Goal: Find specific page/section: Find specific page/section

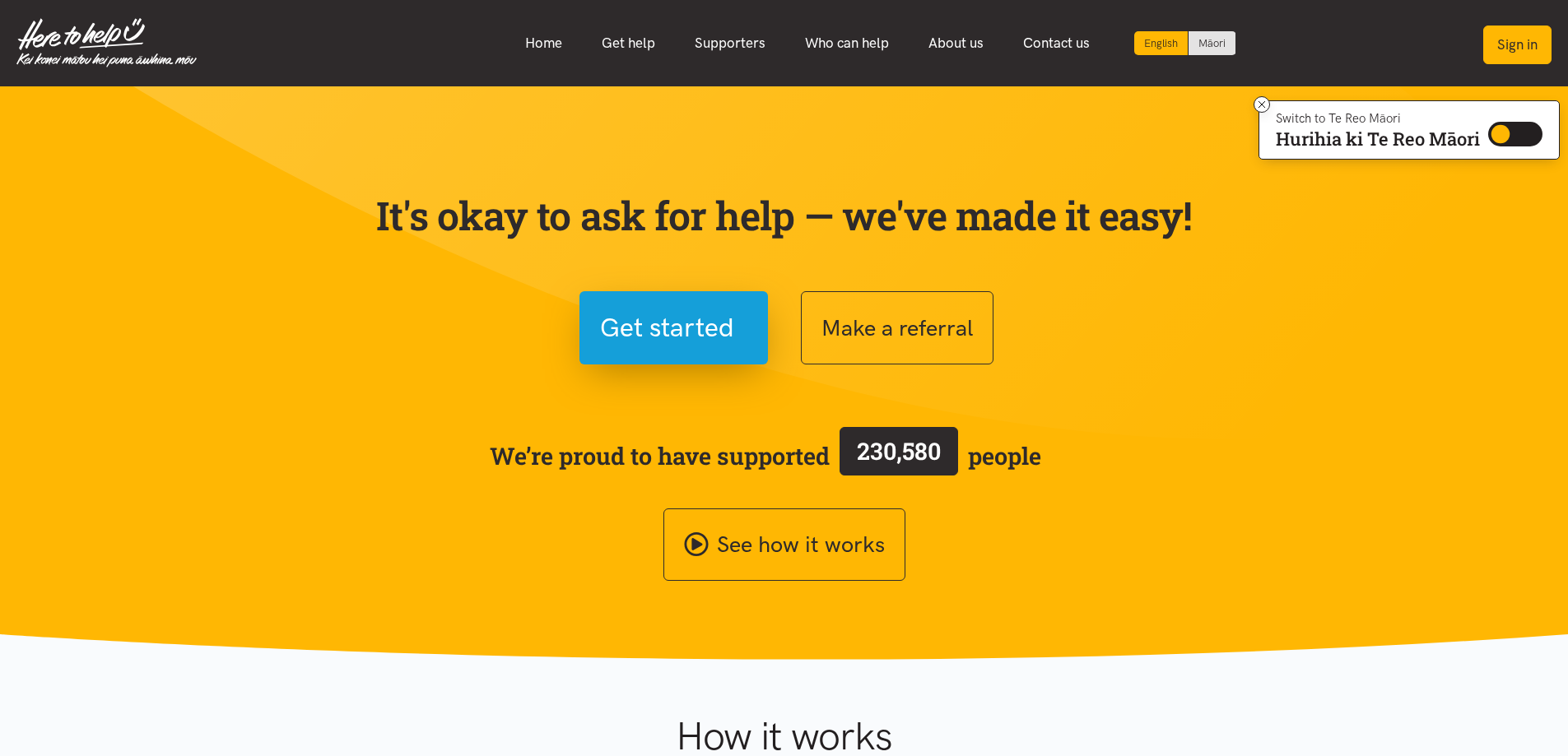
click at [1515, 47] on button "Sign in" at bounding box center [1517, 44] width 68 height 38
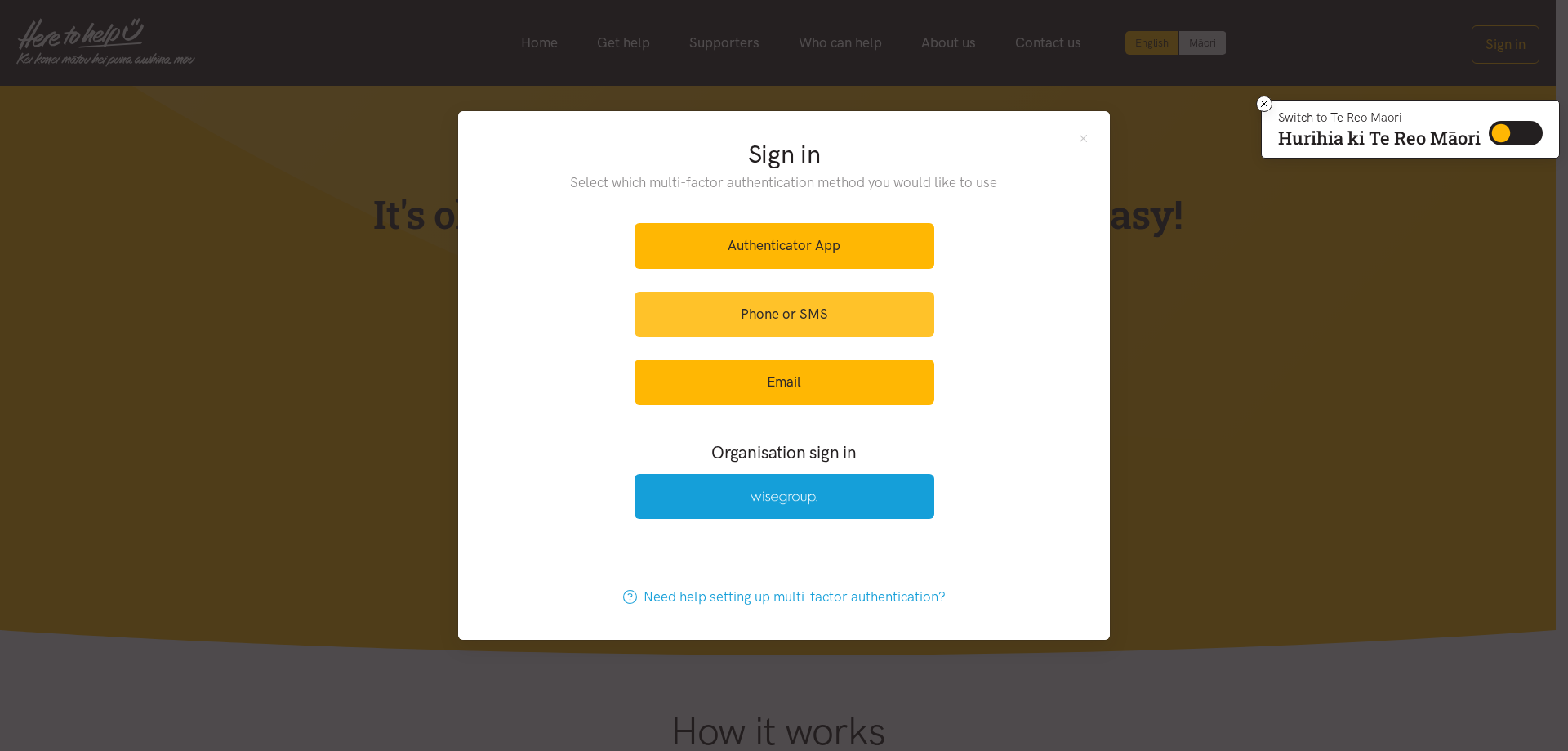
click at [797, 316] on link "Phone or SMS" at bounding box center [784, 314] width 299 height 45
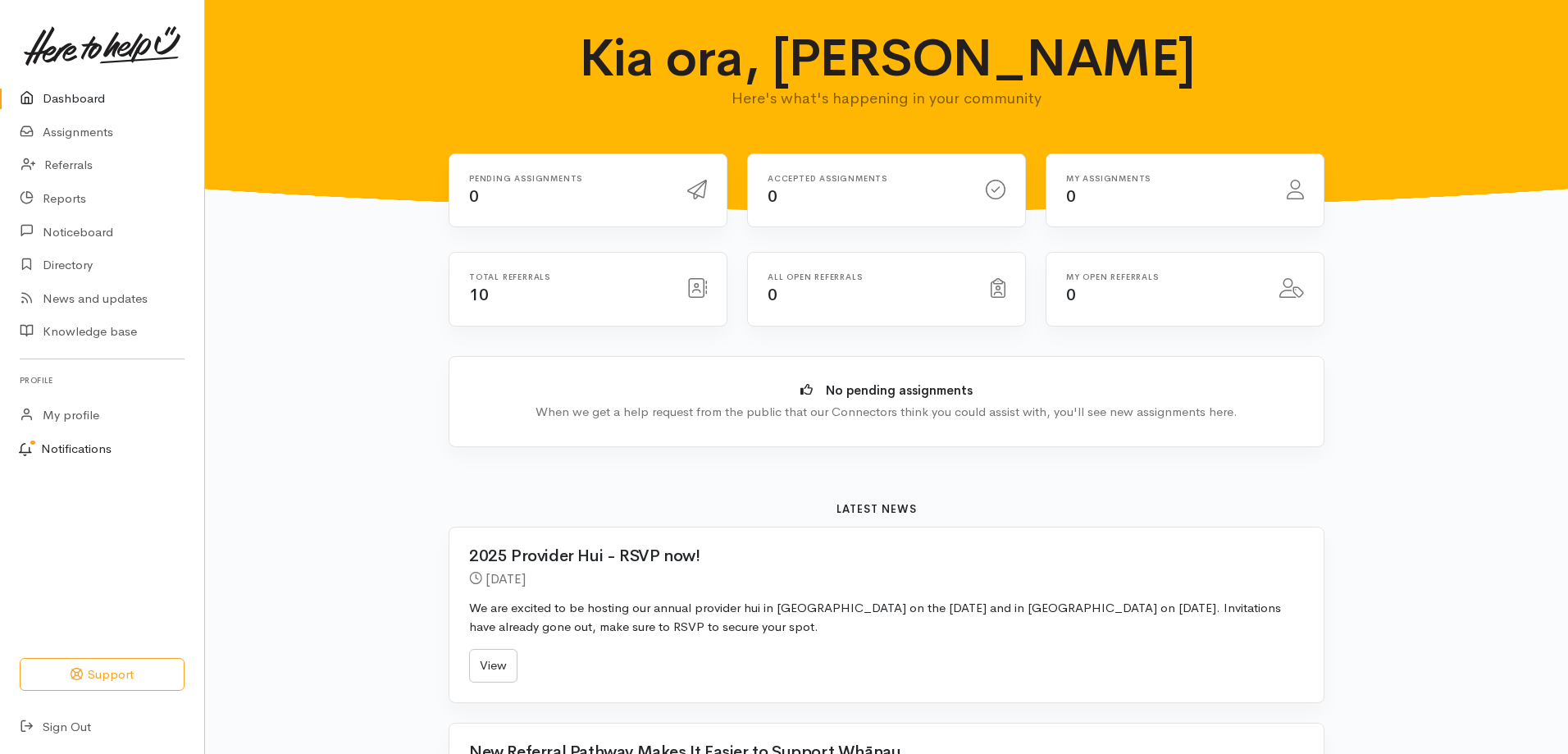
click at [80, 441] on link "Notifications" at bounding box center [100, 449] width 209 height 34
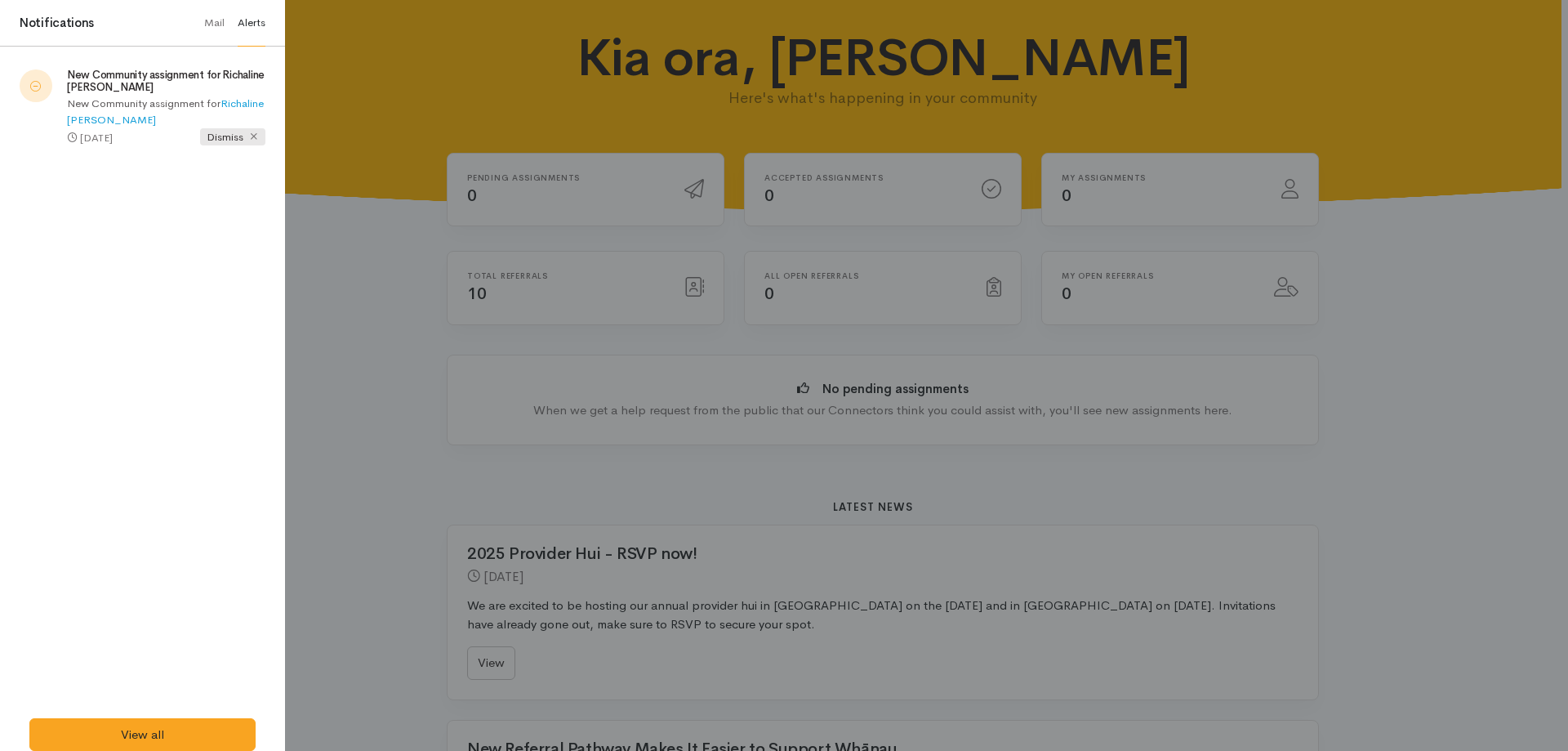
click at [213, 134] on span "Dismiss" at bounding box center [233, 136] width 65 height 18
click at [460, 113] on div at bounding box center [784, 376] width 1568 height 751
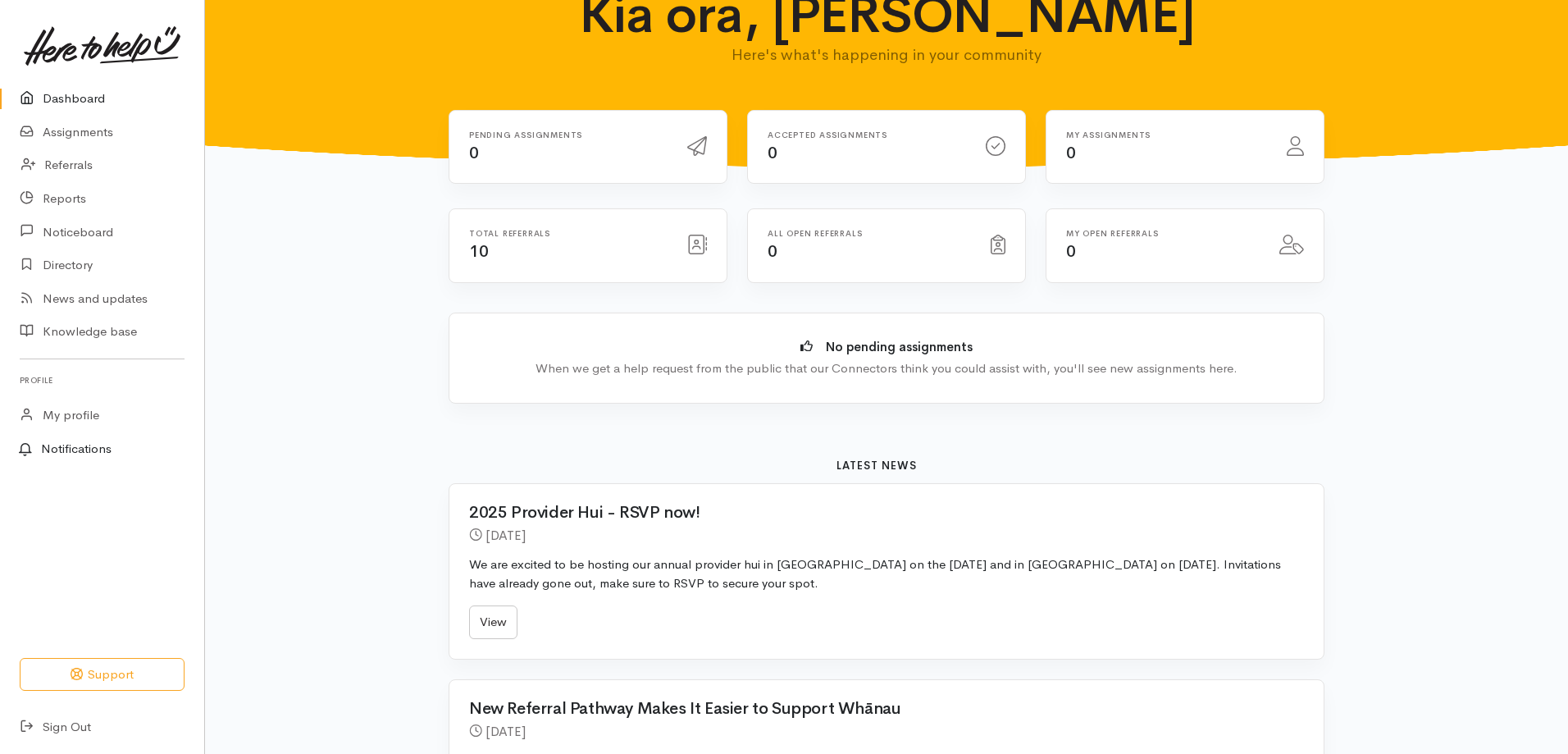
scroll to position [164, 0]
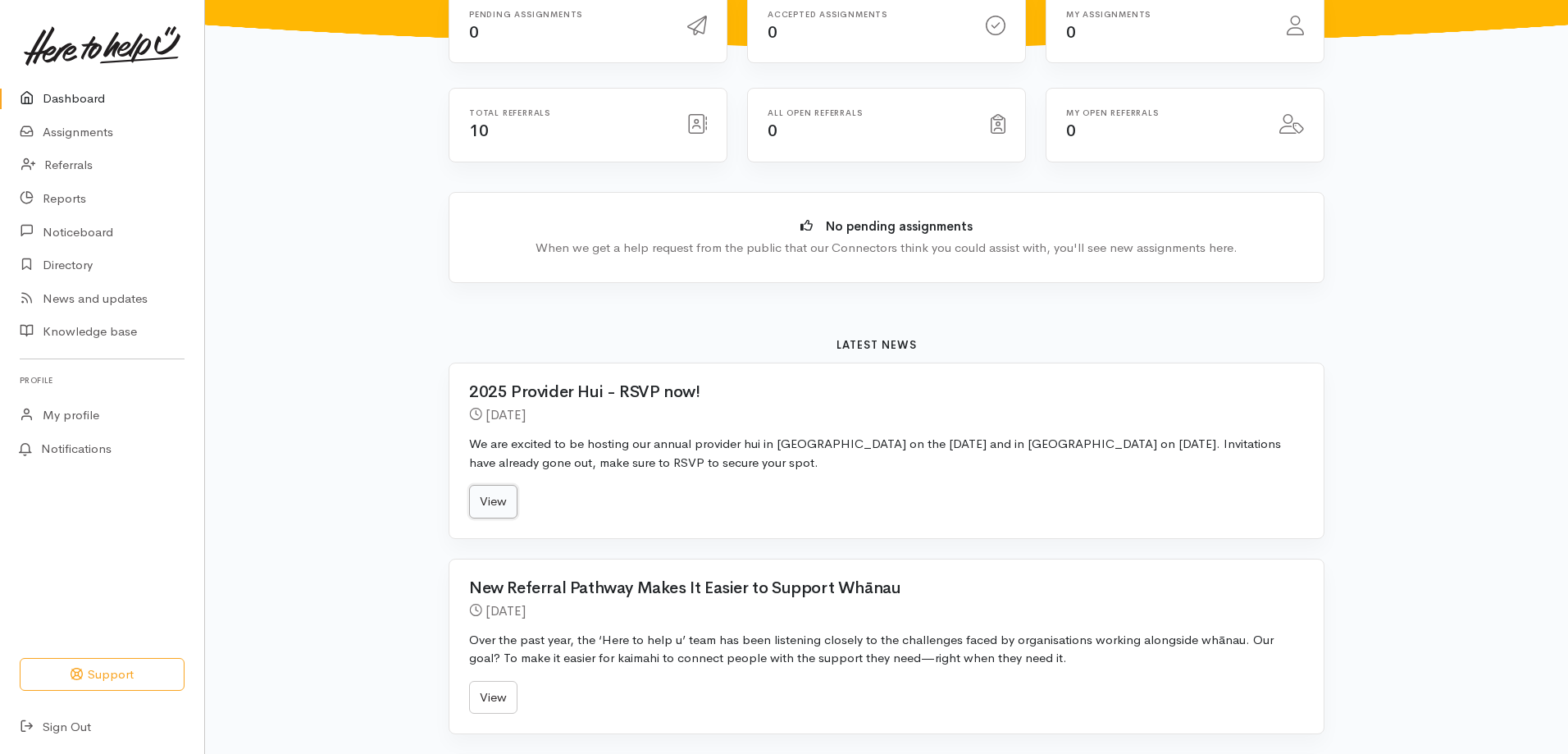
click at [501, 508] on link "View" at bounding box center [493, 502] width 48 height 34
